Goal: Task Accomplishment & Management: Complete application form

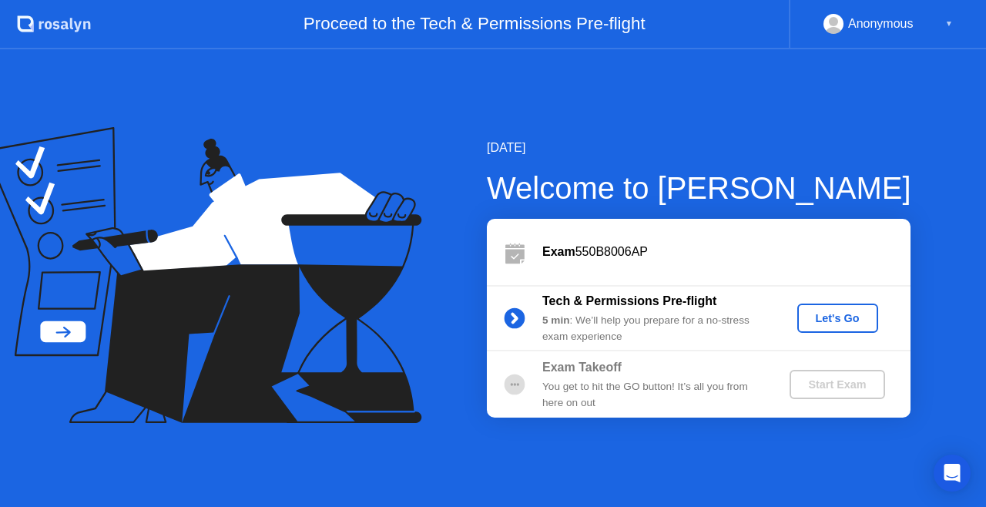
click at [822, 324] on div "Let's Go" at bounding box center [838, 318] width 69 height 12
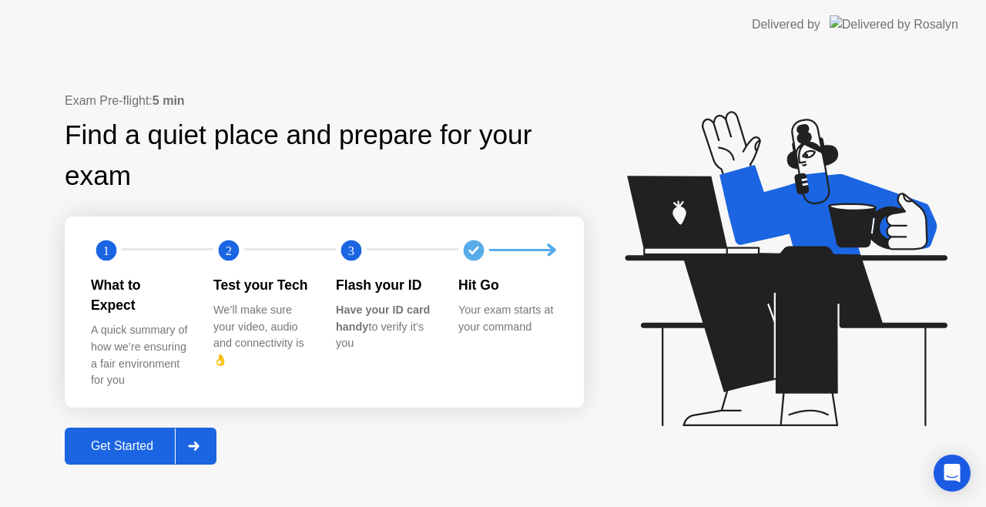
click at [128, 439] on div "Get Started" at bounding box center [122, 446] width 106 height 14
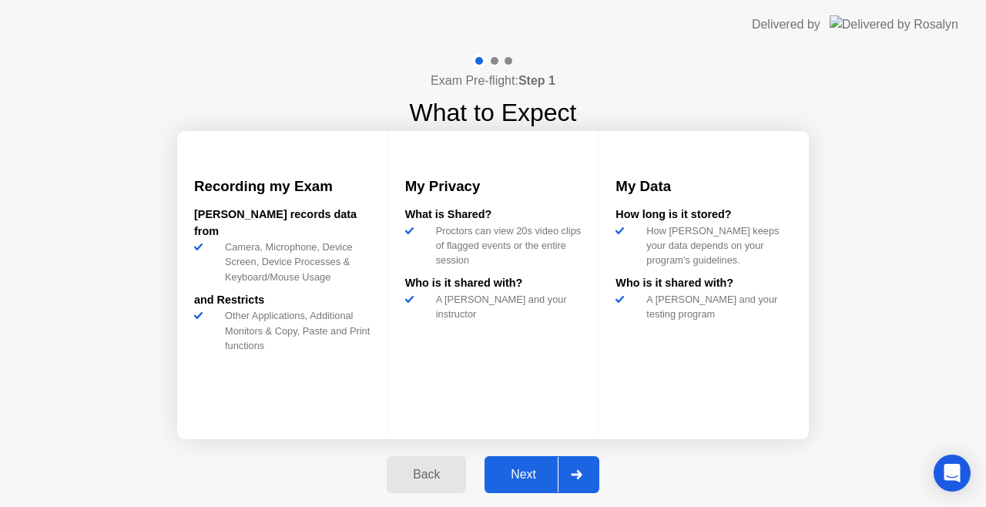
click at [535, 468] on div "Next" at bounding box center [523, 475] width 69 height 14
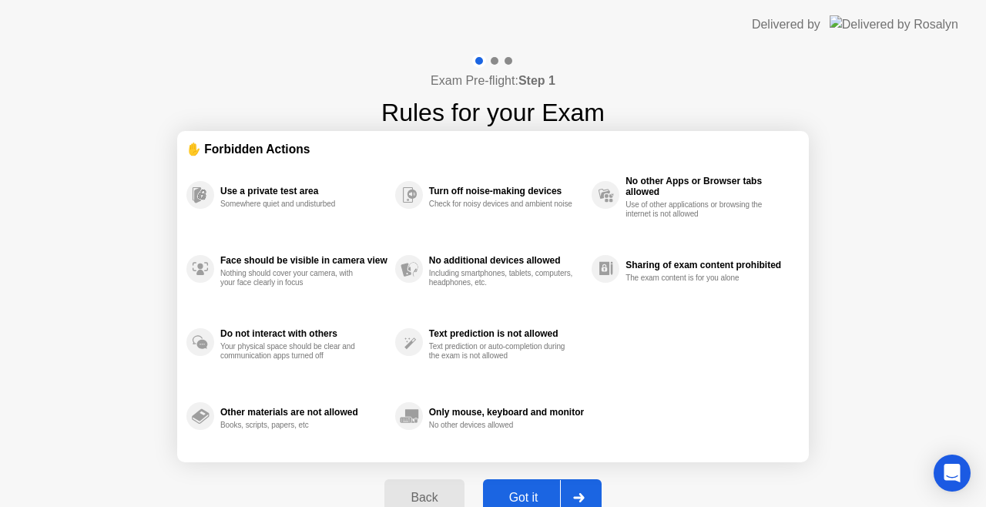
drag, startPoint x: 535, startPoint y: 468, endPoint x: 530, endPoint y: 489, distance: 22.1
click at [530, 489] on div "Back Got it" at bounding box center [492, 497] width 235 height 71
click at [530, 491] on div "Got it" at bounding box center [524, 498] width 72 height 14
select select "**********"
select select "*******"
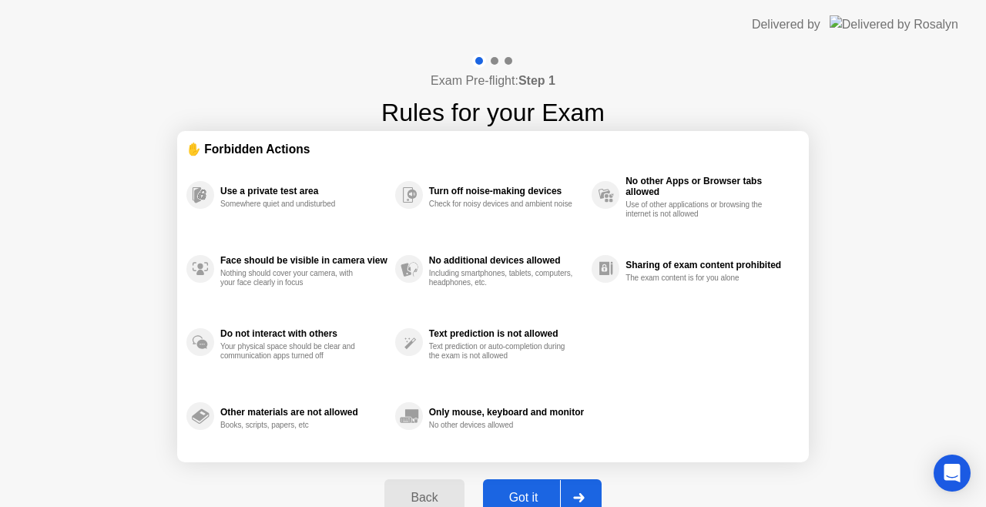
select select "*******"
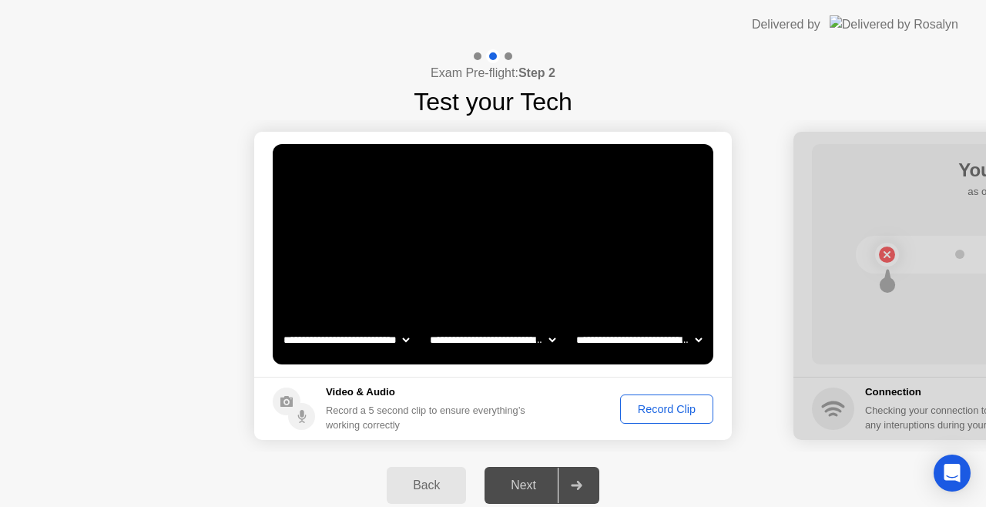
click at [660, 405] on div "Record Clip" at bounding box center [667, 409] width 82 height 12
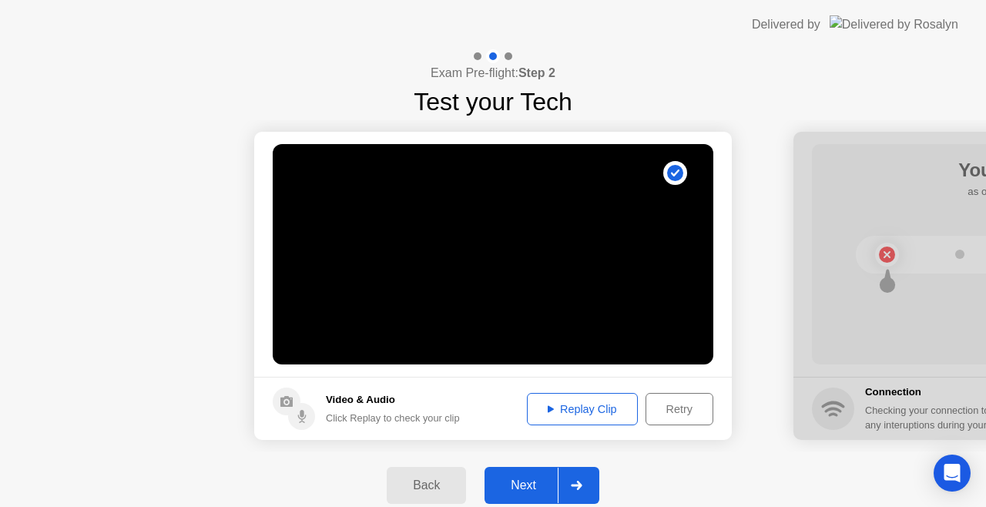
click at [582, 410] on div "Replay Clip" at bounding box center [582, 409] width 100 height 12
click at [582, 414] on div "Replay Clip" at bounding box center [582, 409] width 100 height 12
click at [532, 478] on div "Next" at bounding box center [523, 485] width 69 height 14
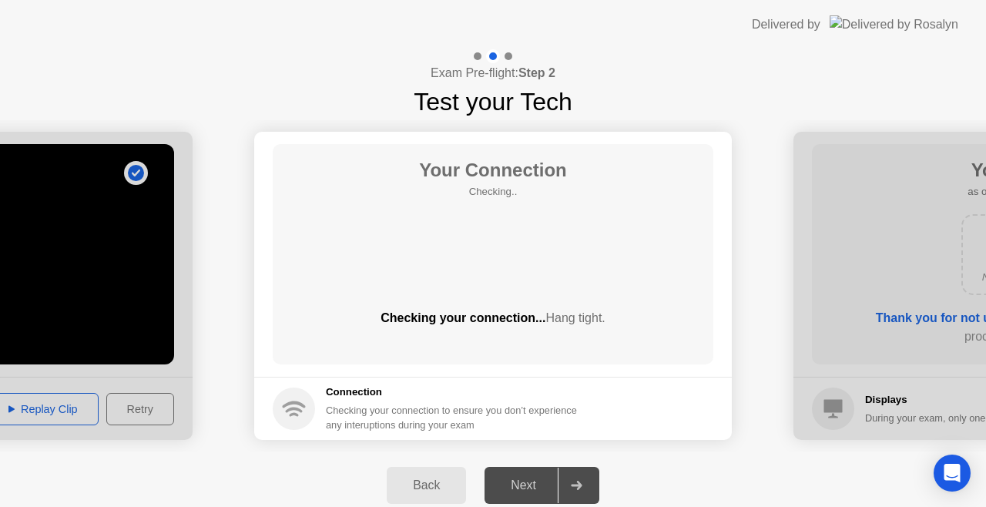
click at [532, 478] on div "Next" at bounding box center [523, 485] width 69 height 14
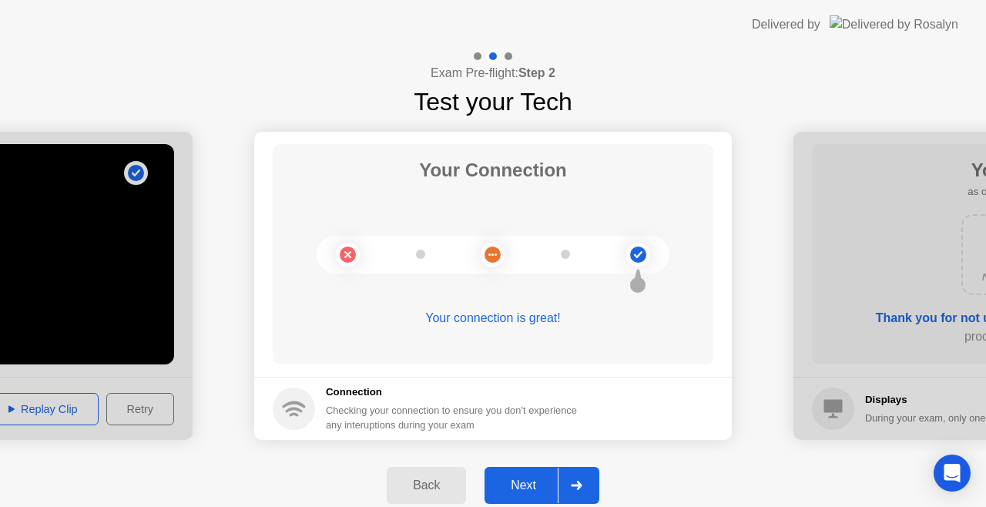
click at [512, 481] on div "Next" at bounding box center [523, 485] width 69 height 14
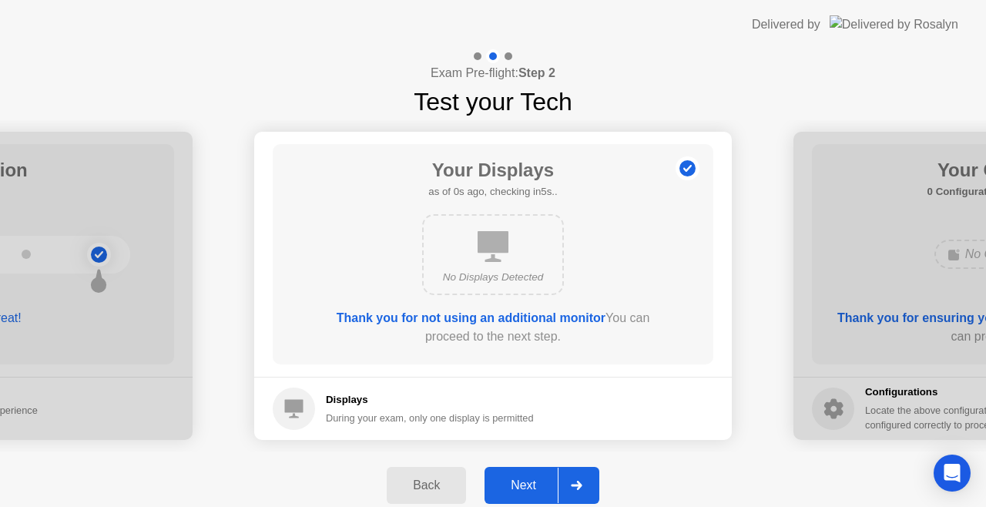
click at [512, 481] on div "Next" at bounding box center [523, 485] width 69 height 14
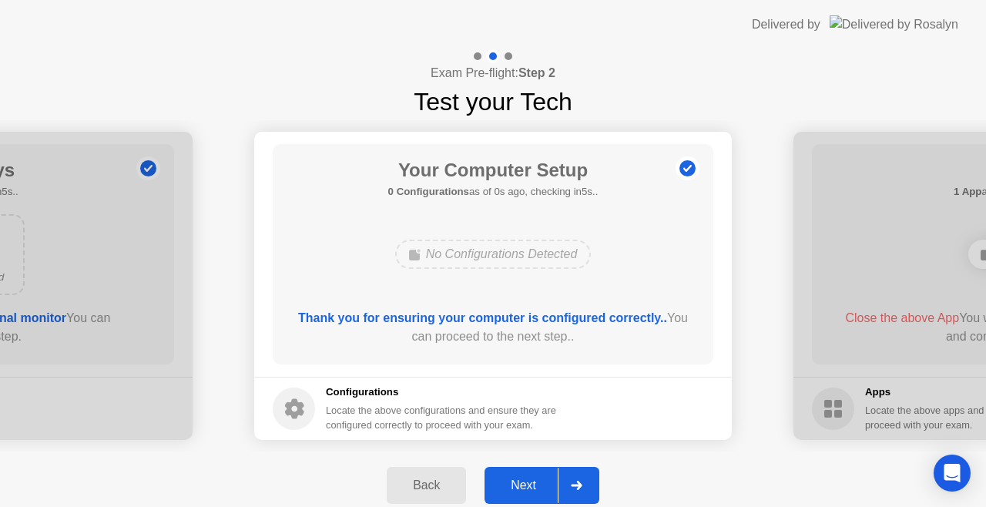
click at [512, 481] on div "Next" at bounding box center [523, 485] width 69 height 14
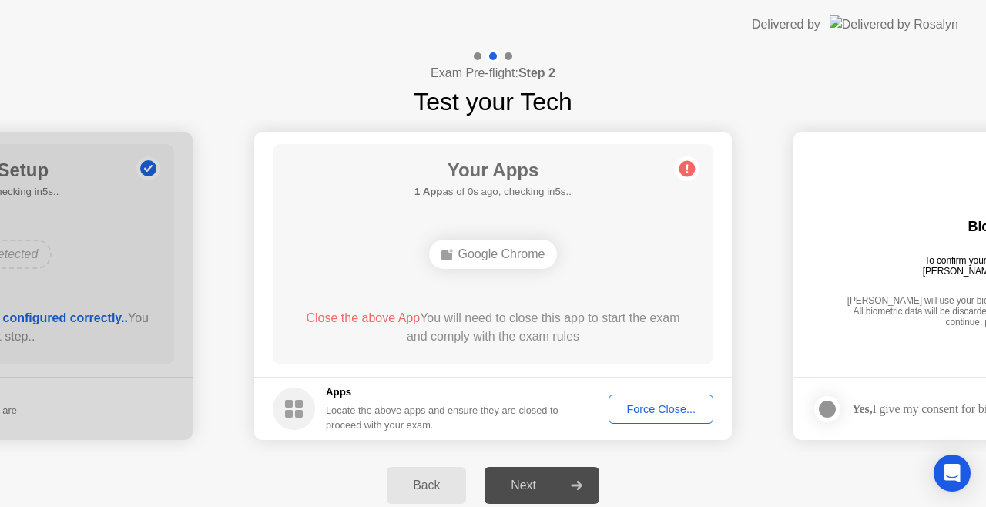
click at [646, 403] on div "Force Close..." at bounding box center [661, 409] width 94 height 12
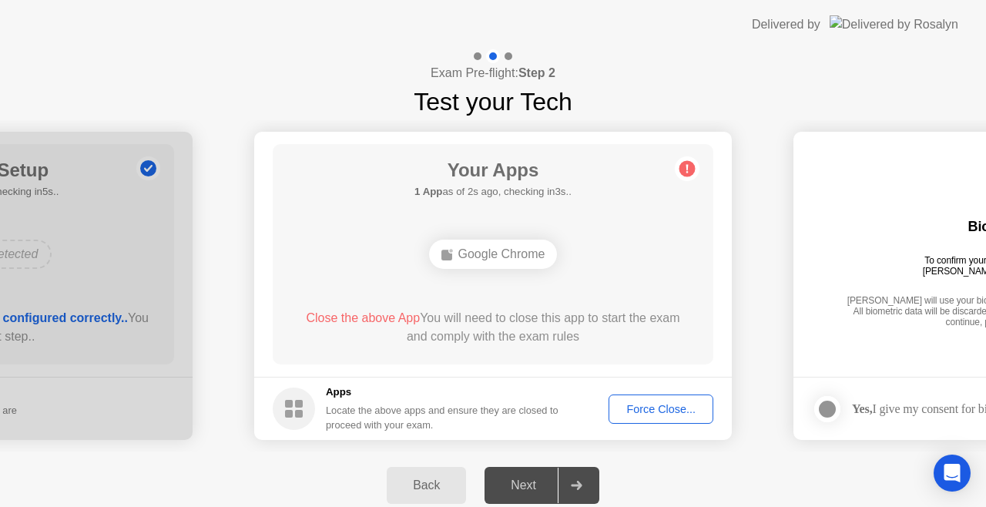
click at [652, 406] on div "Force Close..." at bounding box center [661, 409] width 94 height 12
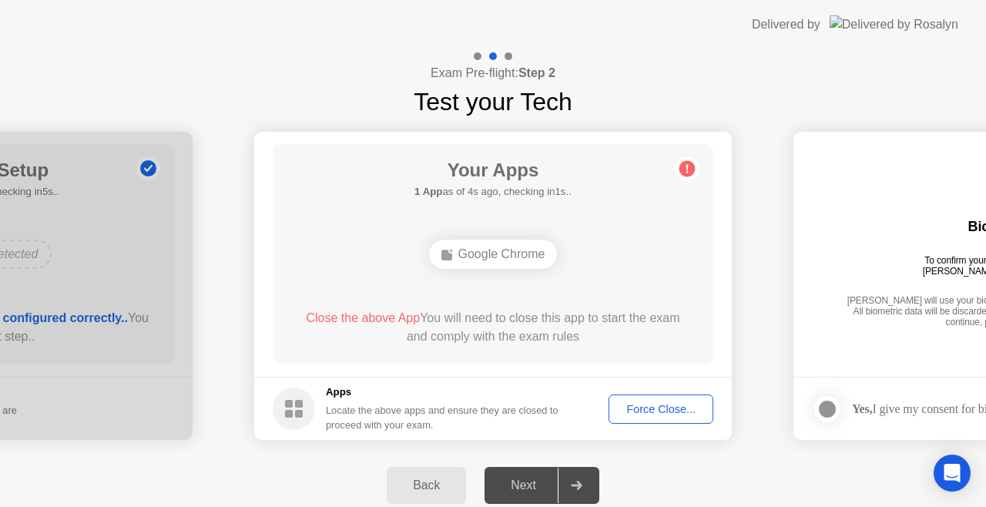
click at [654, 403] on div "Force Close..." at bounding box center [661, 409] width 94 height 12
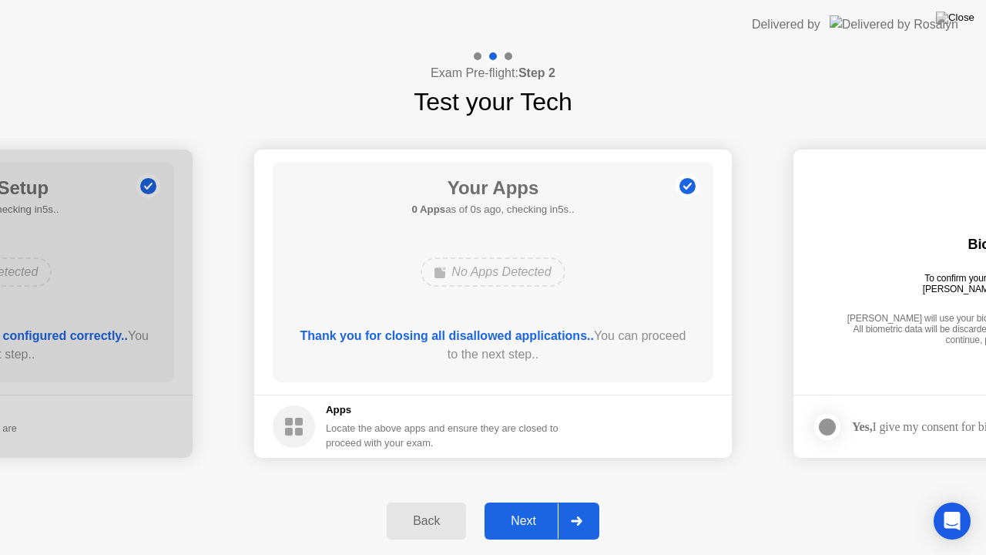
click at [559, 356] on div "Thank you for closing all disallowed applications.. You can proceed to the next…" at bounding box center [493, 345] width 397 height 37
click at [531, 505] on button "Next" at bounding box center [542, 520] width 115 height 37
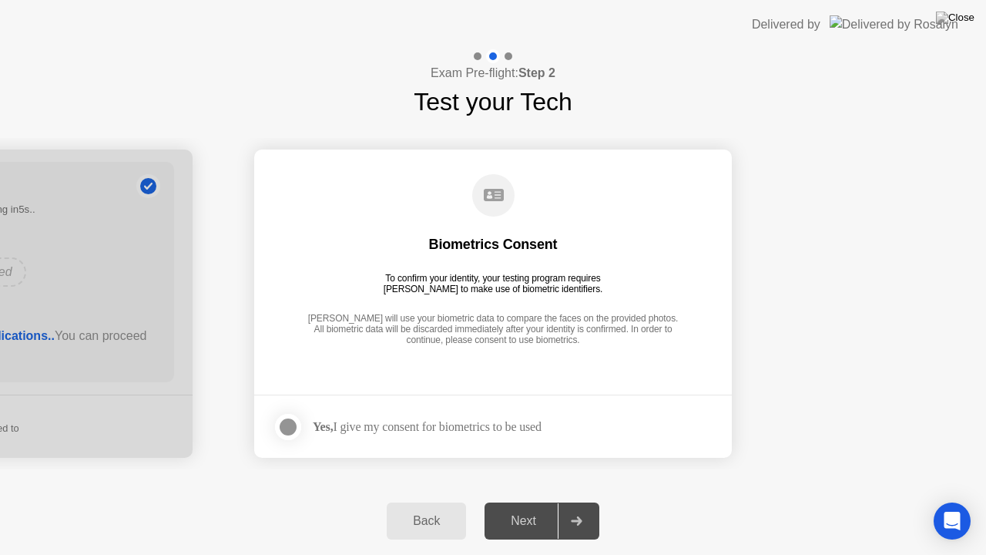
click at [238, 437] on div "**********" at bounding box center [493, 301] width 986 height 505
click at [288, 421] on div at bounding box center [288, 427] width 18 height 18
click at [532, 506] on button "Next" at bounding box center [542, 520] width 115 height 37
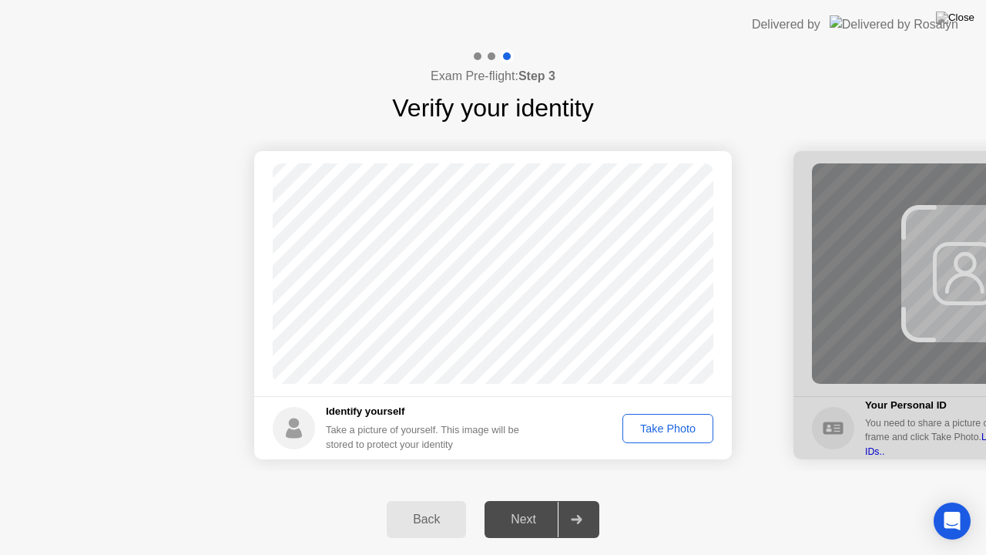
click at [652, 431] on div "Take Photo" at bounding box center [668, 428] width 80 height 12
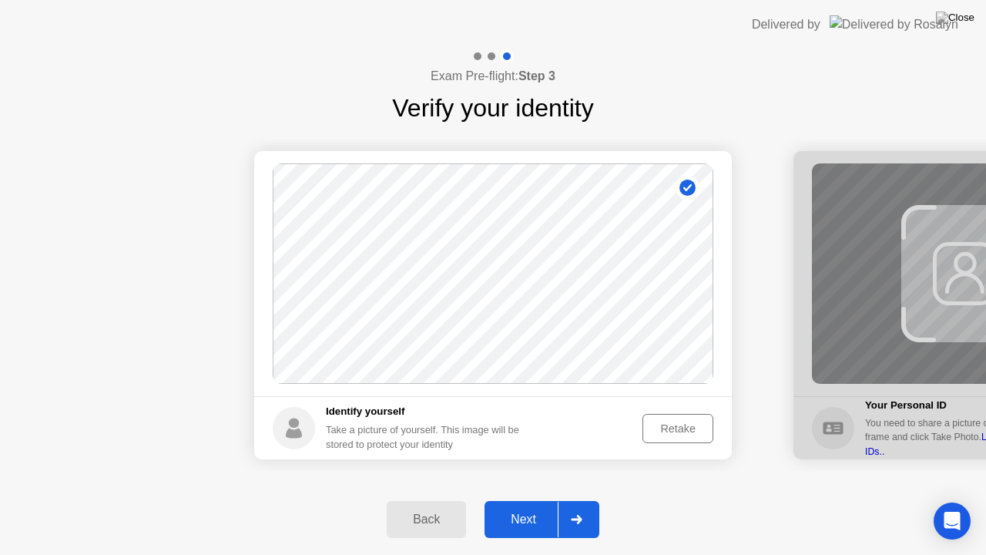
click at [549, 506] on div "Next" at bounding box center [523, 519] width 69 height 14
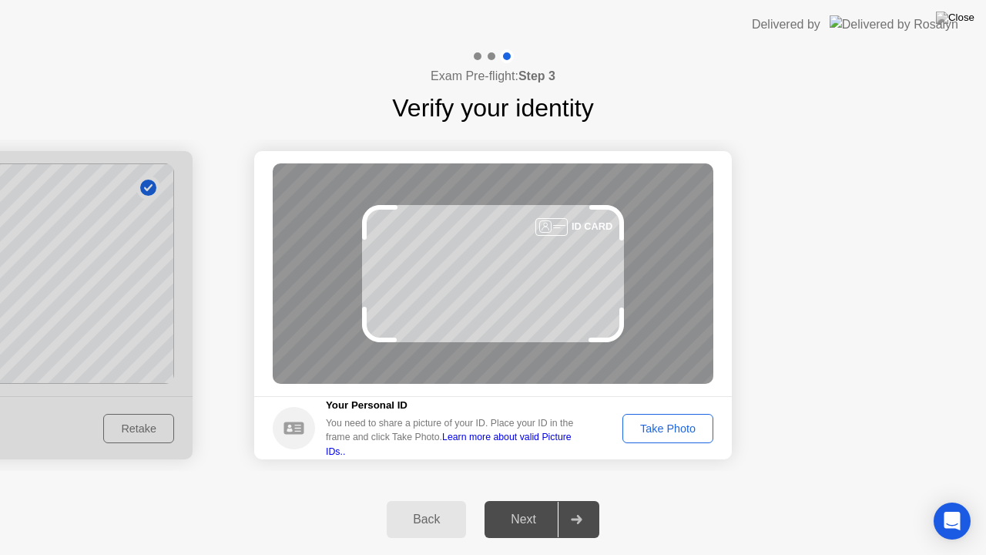
click at [537, 506] on div "Next" at bounding box center [523, 519] width 69 height 14
click at [652, 423] on div "Take Photo" at bounding box center [668, 428] width 80 height 12
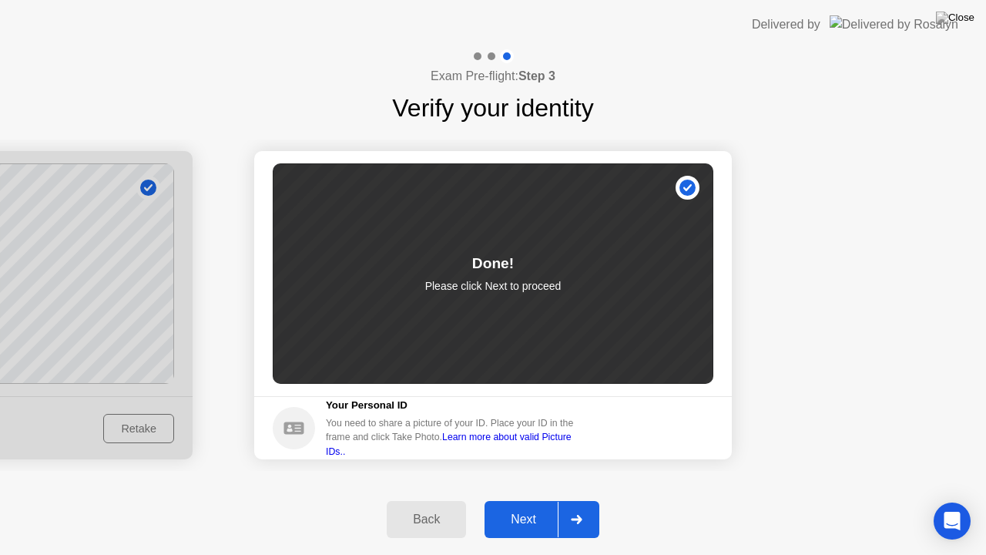
click at [521, 506] on button "Next" at bounding box center [542, 519] width 115 height 37
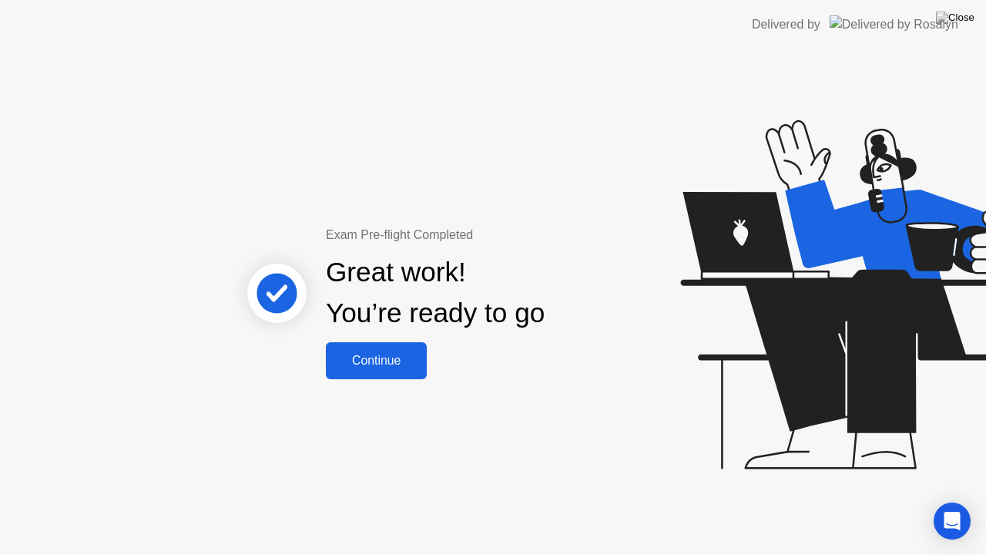
click at [410, 354] on div "Continue" at bounding box center [377, 361] width 92 height 14
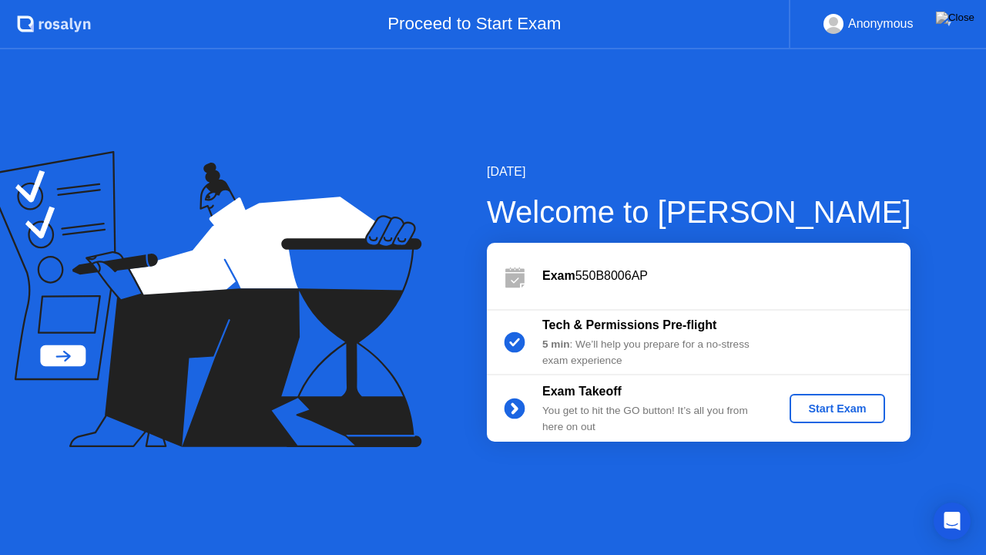
click at [798, 410] on div "Start Exam" at bounding box center [837, 408] width 82 height 12
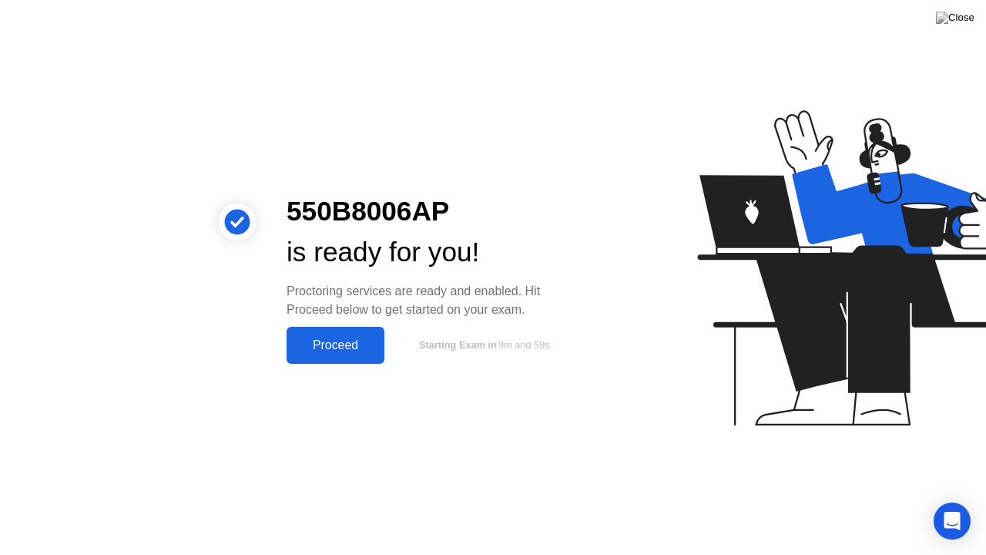
click at [313, 347] on div "Proceed" at bounding box center [335, 345] width 89 height 14
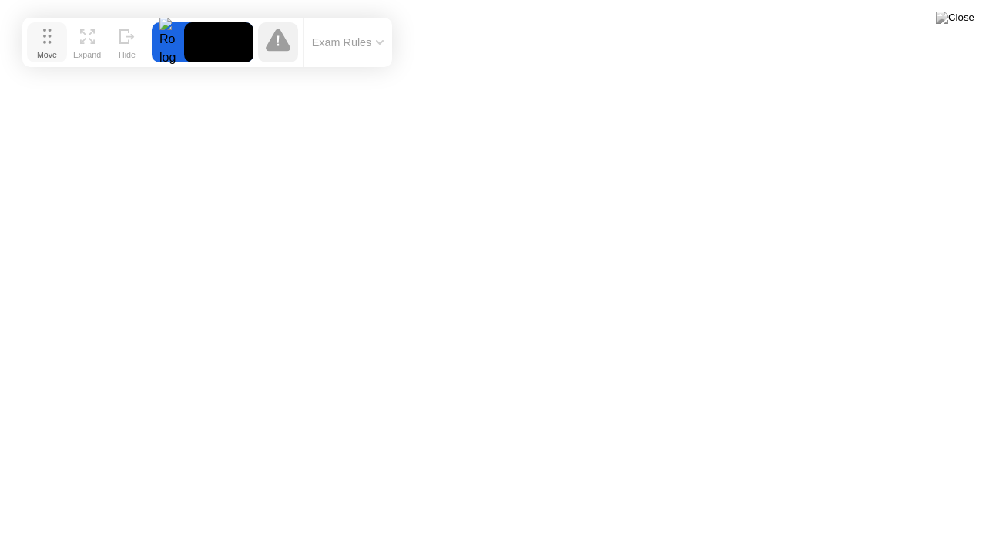
drag, startPoint x: 331, startPoint y: 515, endPoint x: 45, endPoint y: 27, distance: 565.3
click at [45, 27] on button "Move" at bounding box center [47, 42] width 40 height 40
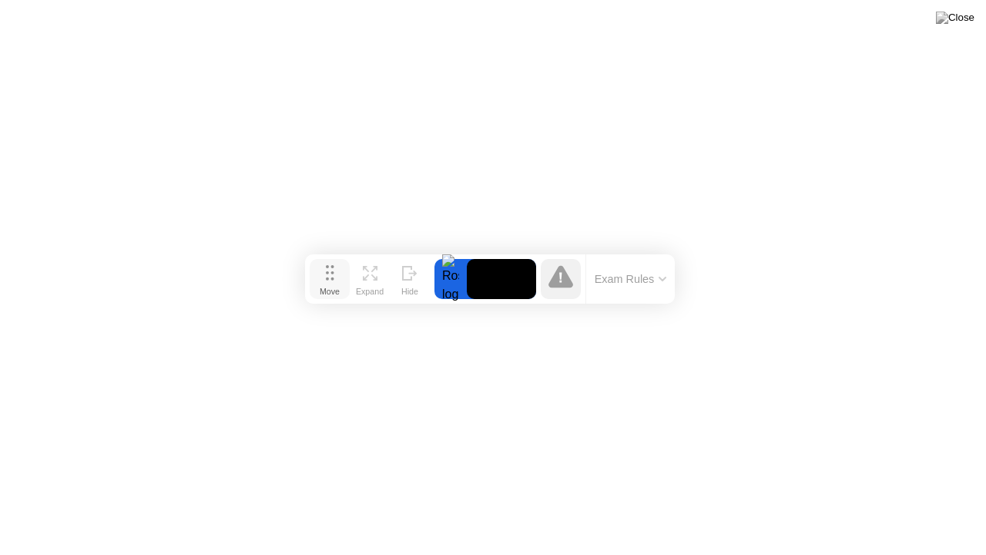
drag, startPoint x: 55, startPoint y: 50, endPoint x: 338, endPoint y: 287, distance: 368.6
click at [338, 287] on div "Move" at bounding box center [330, 291] width 20 height 9
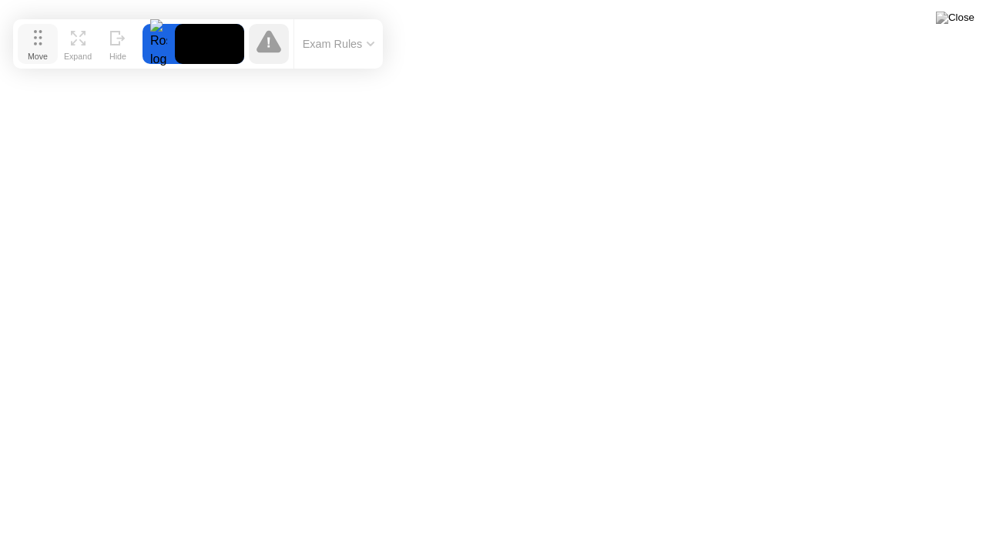
drag, startPoint x: 338, startPoint y: 287, endPoint x: 46, endPoint y: 52, distance: 374.8
click at [46, 52] on div "Move" at bounding box center [38, 56] width 20 height 9
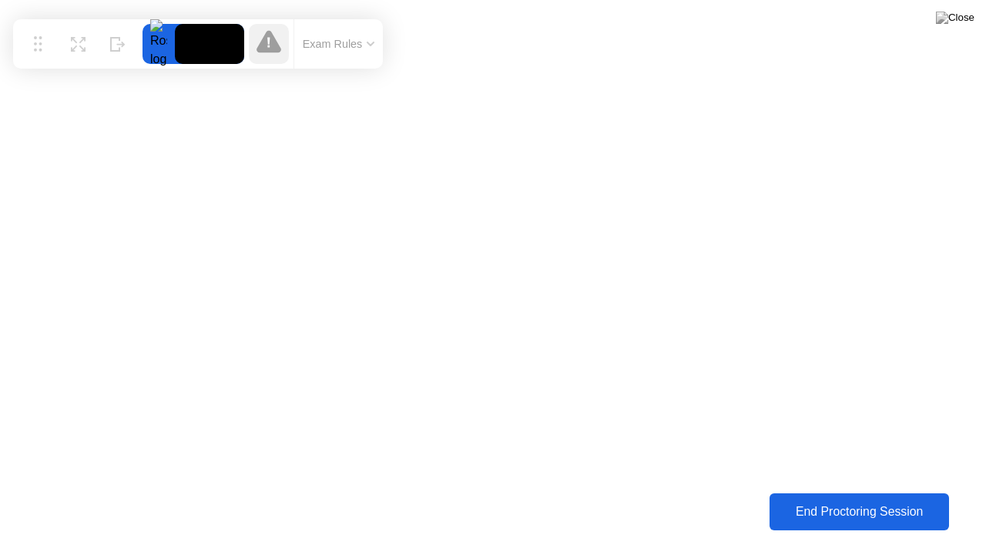
click at [924, 506] on div "End Proctoring Session" at bounding box center [860, 512] width 172 height 14
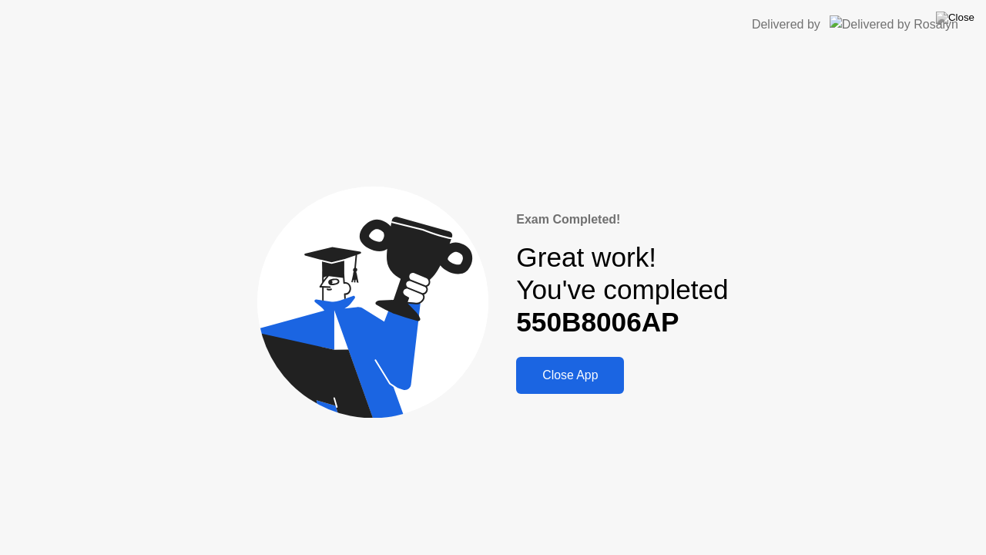
click at [578, 369] on div "Close App" at bounding box center [570, 375] width 99 height 14
